Goal: Transaction & Acquisition: Download file/media

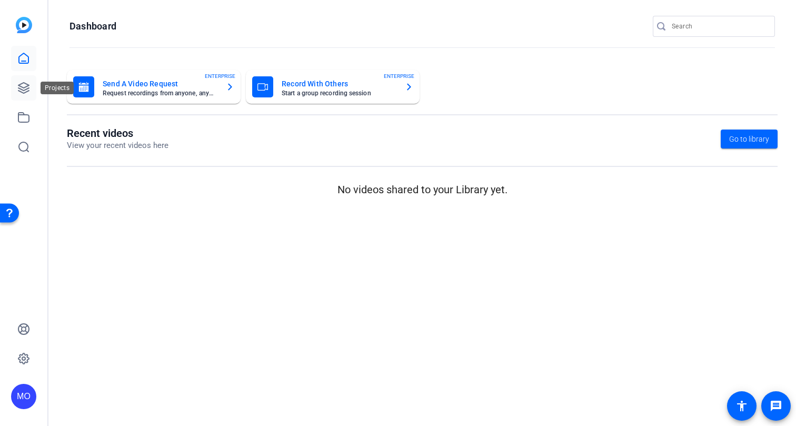
click at [26, 94] on link at bounding box center [23, 87] width 25 height 25
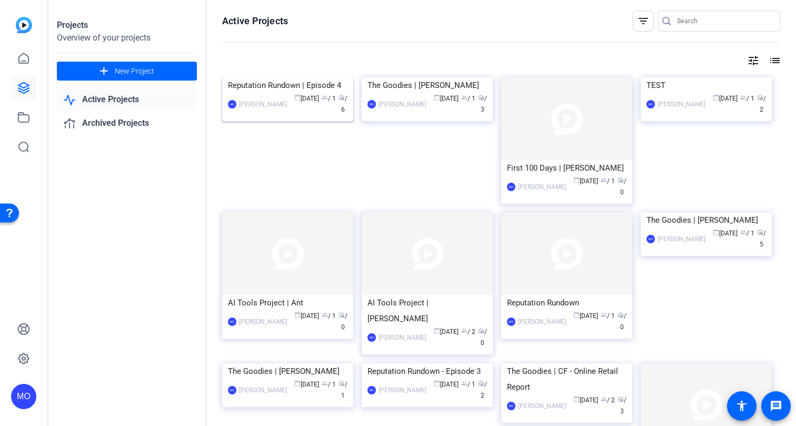
click at [303, 77] on img at bounding box center [287, 77] width 131 height 0
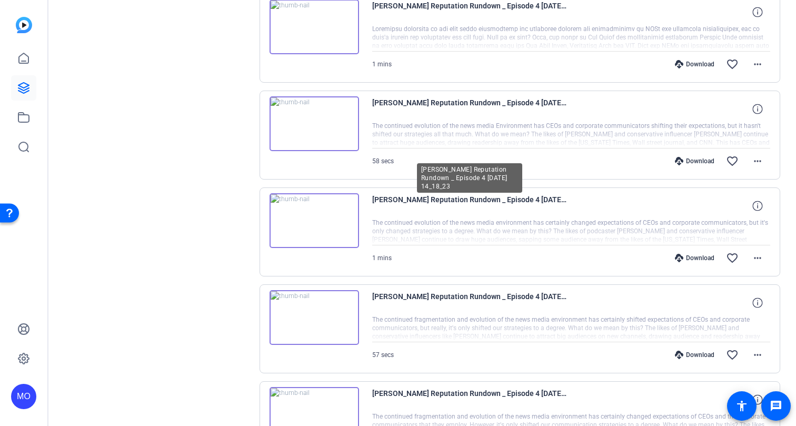
scroll to position [248, 0]
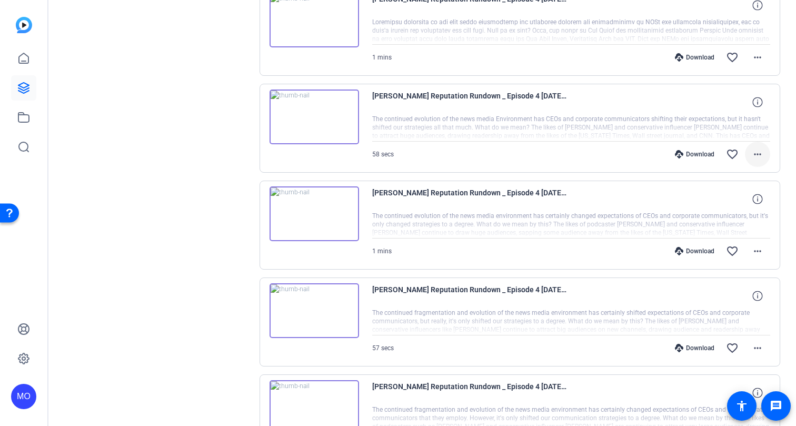
click at [755, 156] on mat-icon "more_horiz" at bounding box center [758, 154] width 13 height 13
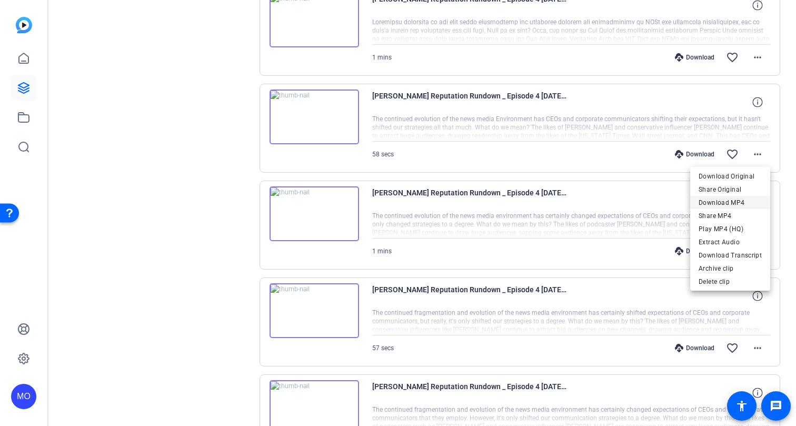
click at [743, 204] on span "Download MP4" at bounding box center [730, 202] width 63 height 13
